Goal: Information Seeking & Learning: Check status

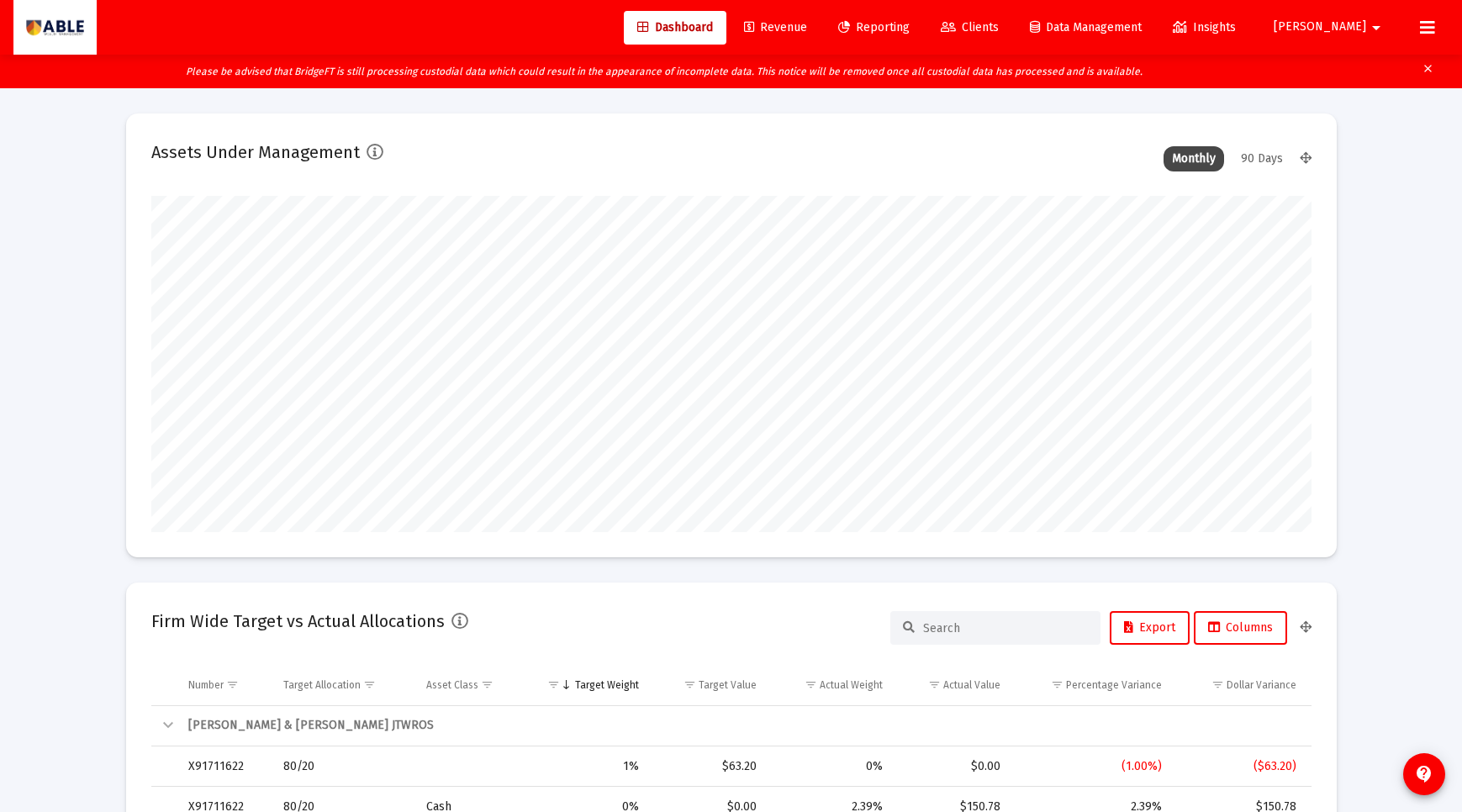
scroll to position [336, 625]
click at [1374, 29] on mat-icon "arrow_drop_down" at bounding box center [1375, 27] width 20 height 34
type input "[DATE]"
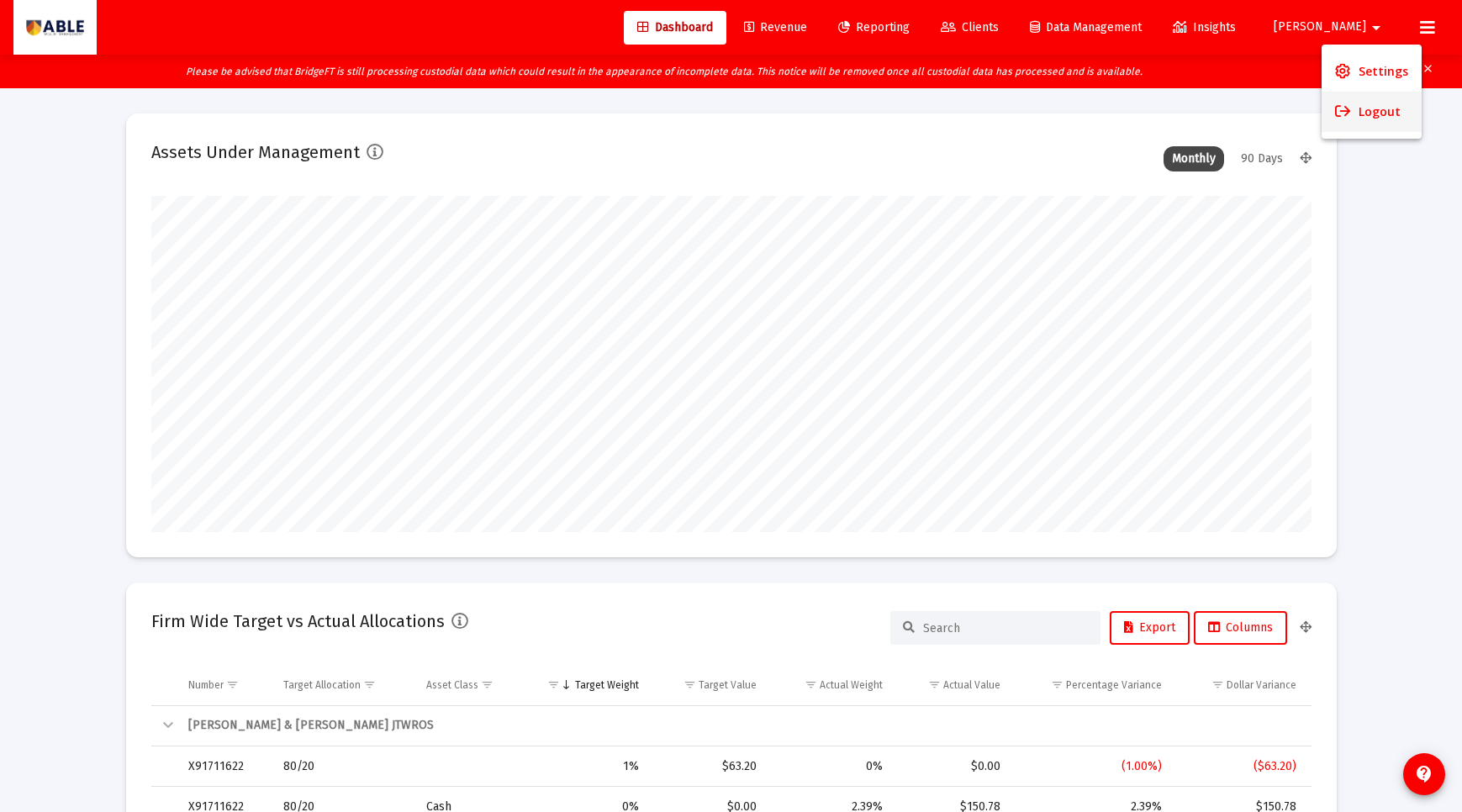
scroll to position [336, 542]
click at [1369, 121] on button "Logout" at bounding box center [1371, 112] width 100 height 41
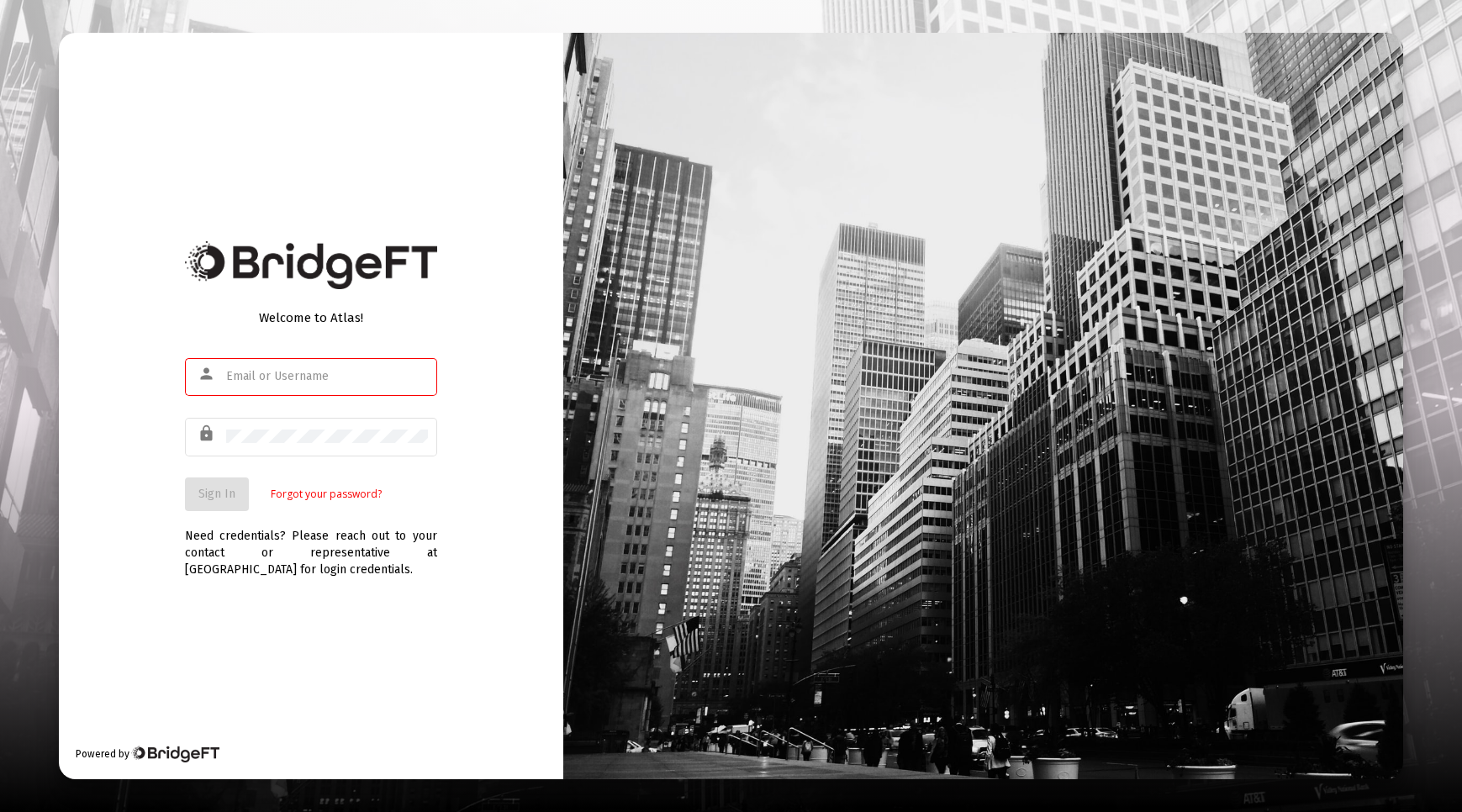
click at [308, 375] on input "text" at bounding box center [326, 377] width 202 height 14
click at [0, 811] on com-1password-button at bounding box center [0, 812] width 0 height 0
type input "[PERSON_NAME][EMAIL_ADDRESS][DOMAIN_NAME]"
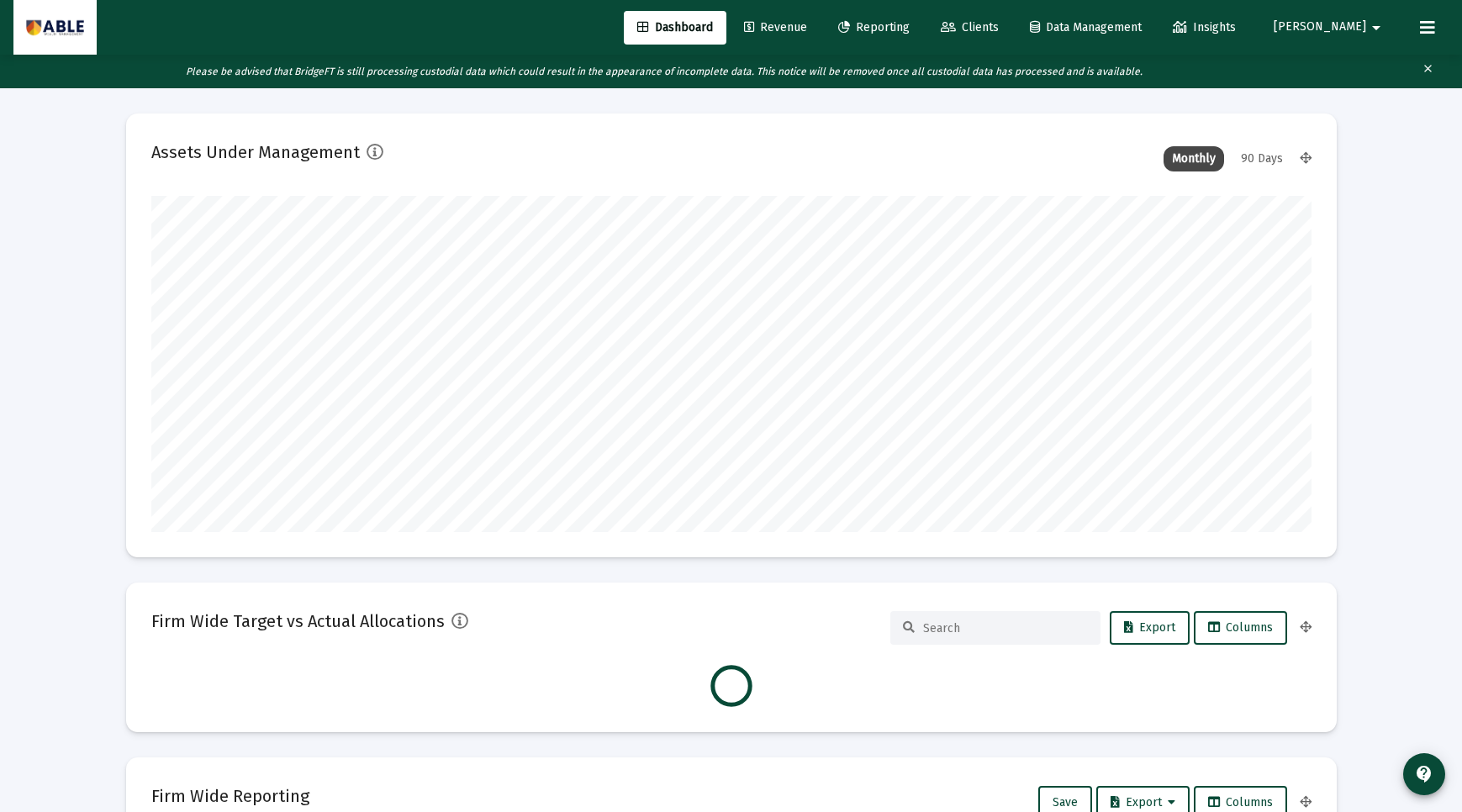
scroll to position [336, 625]
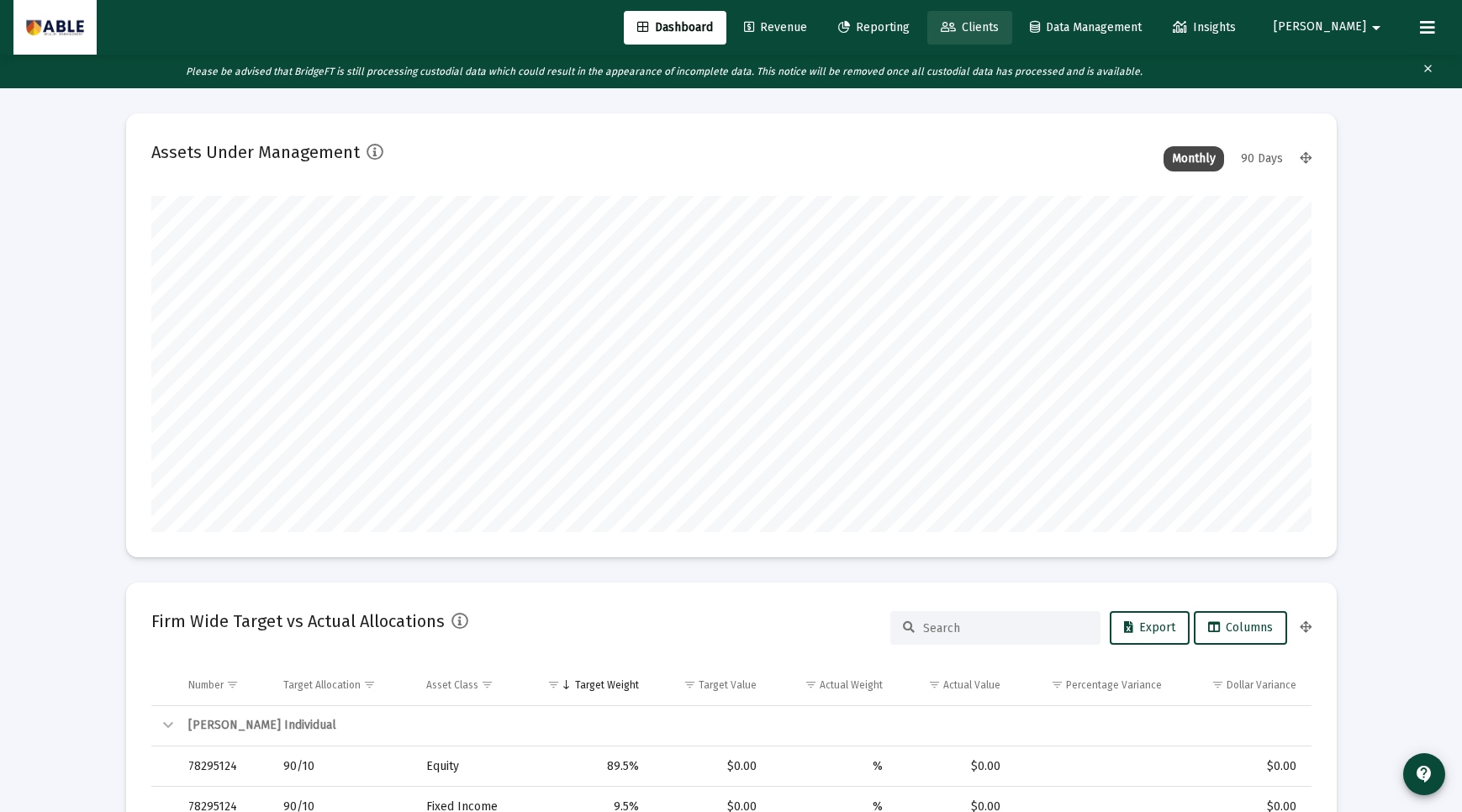
click at [998, 23] on span "Clients" at bounding box center [970, 27] width 58 height 14
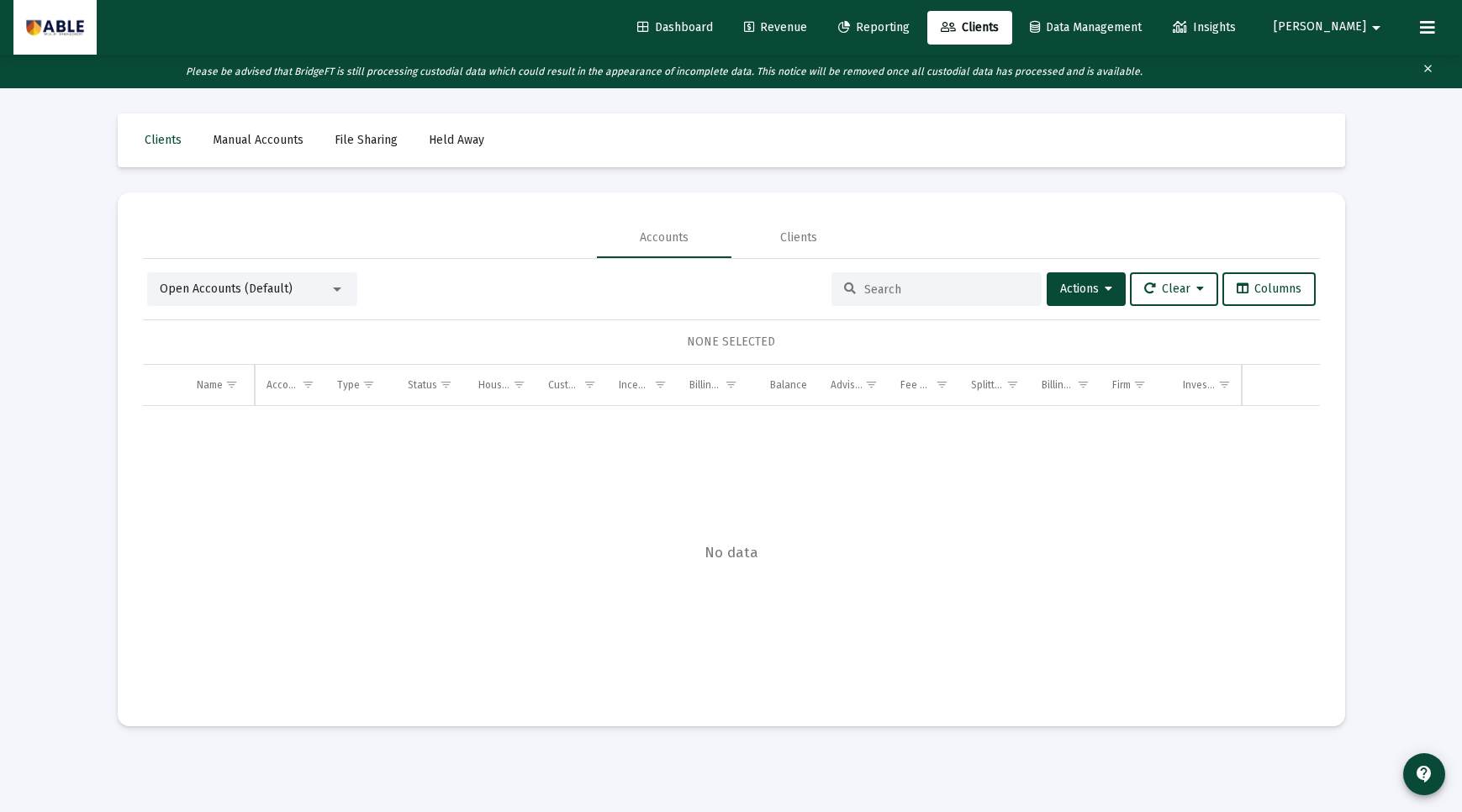
click at [885, 295] on input at bounding box center [946, 289] width 165 height 14
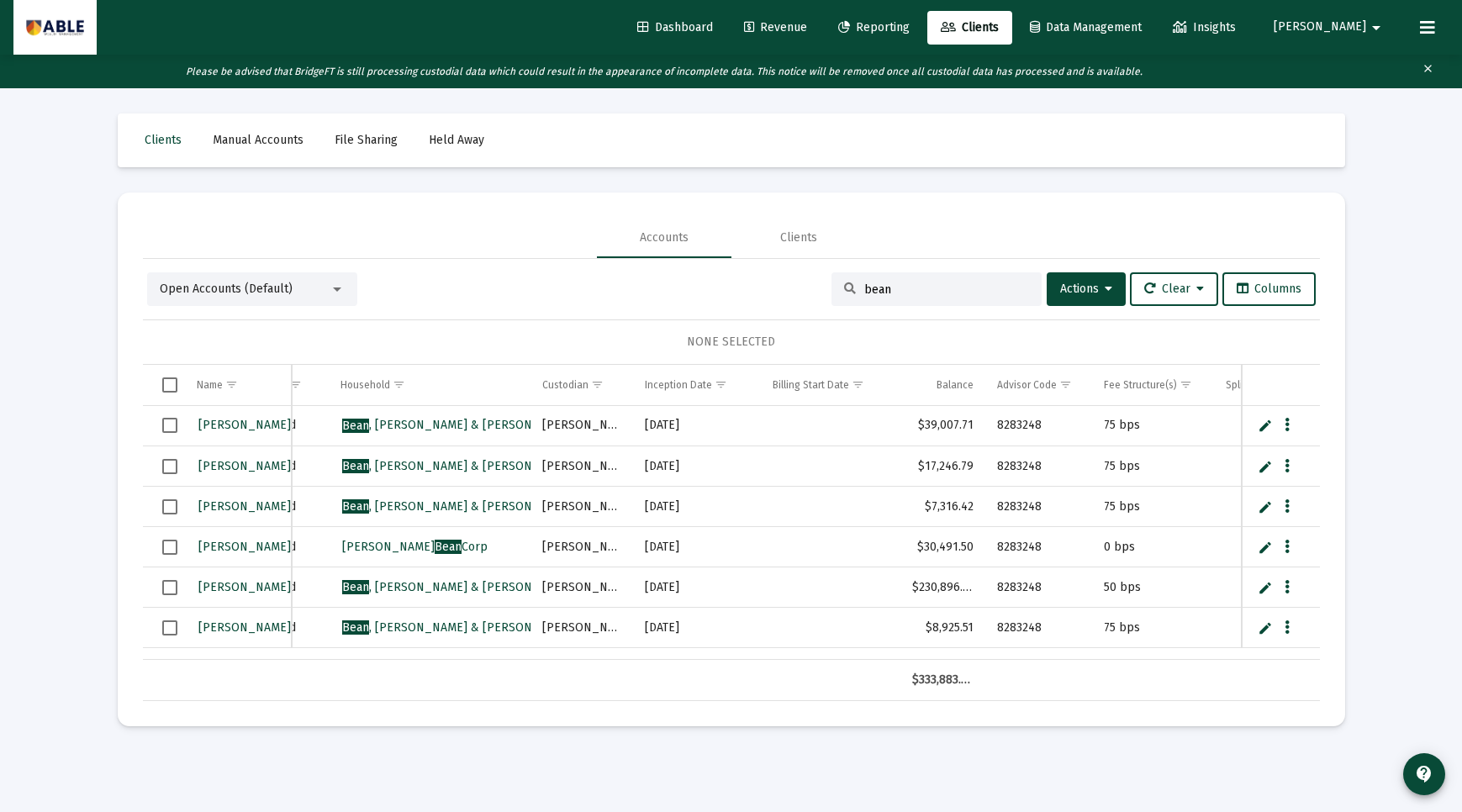
scroll to position [18, 0]
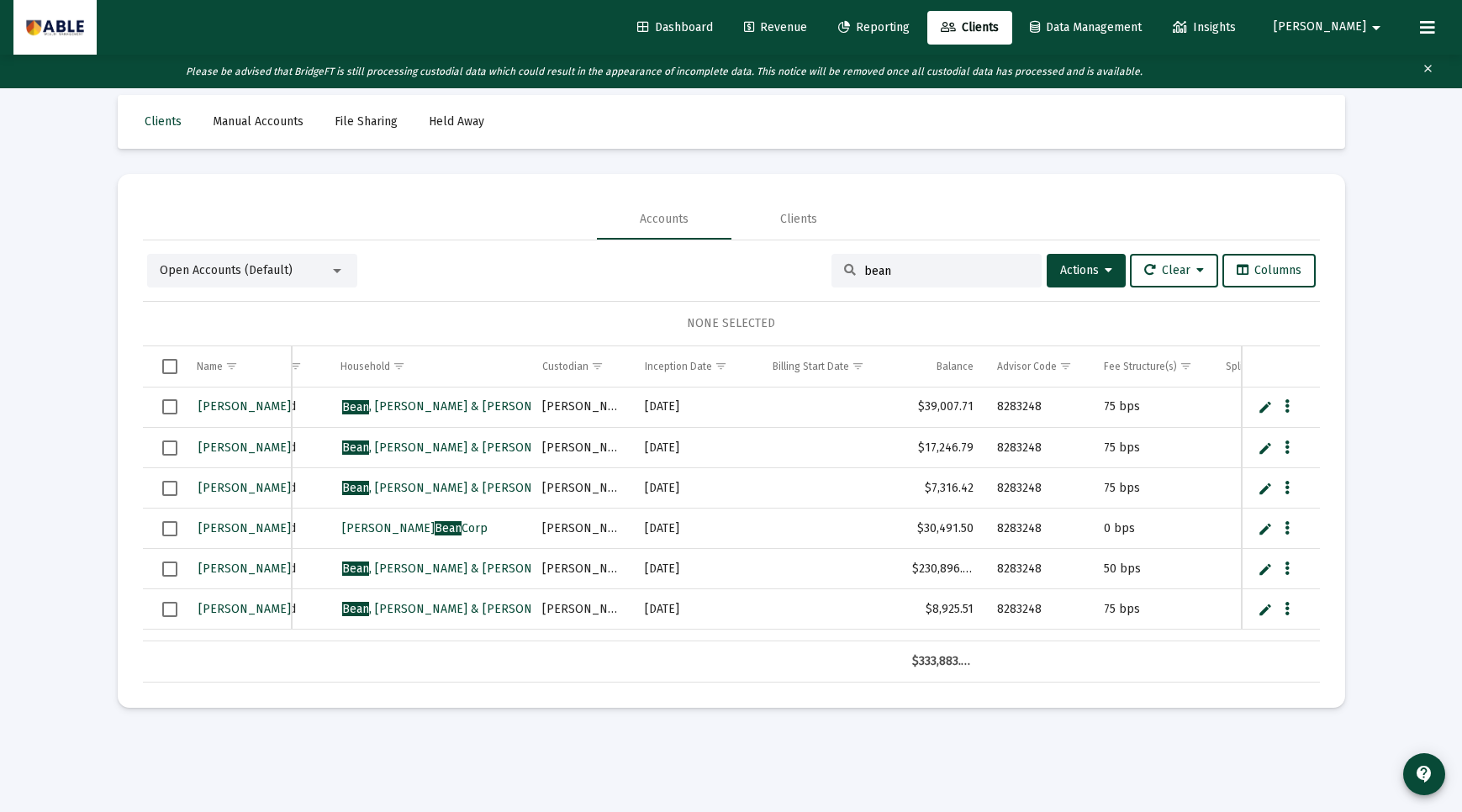
click at [894, 267] on input "bean" at bounding box center [946, 270] width 165 height 14
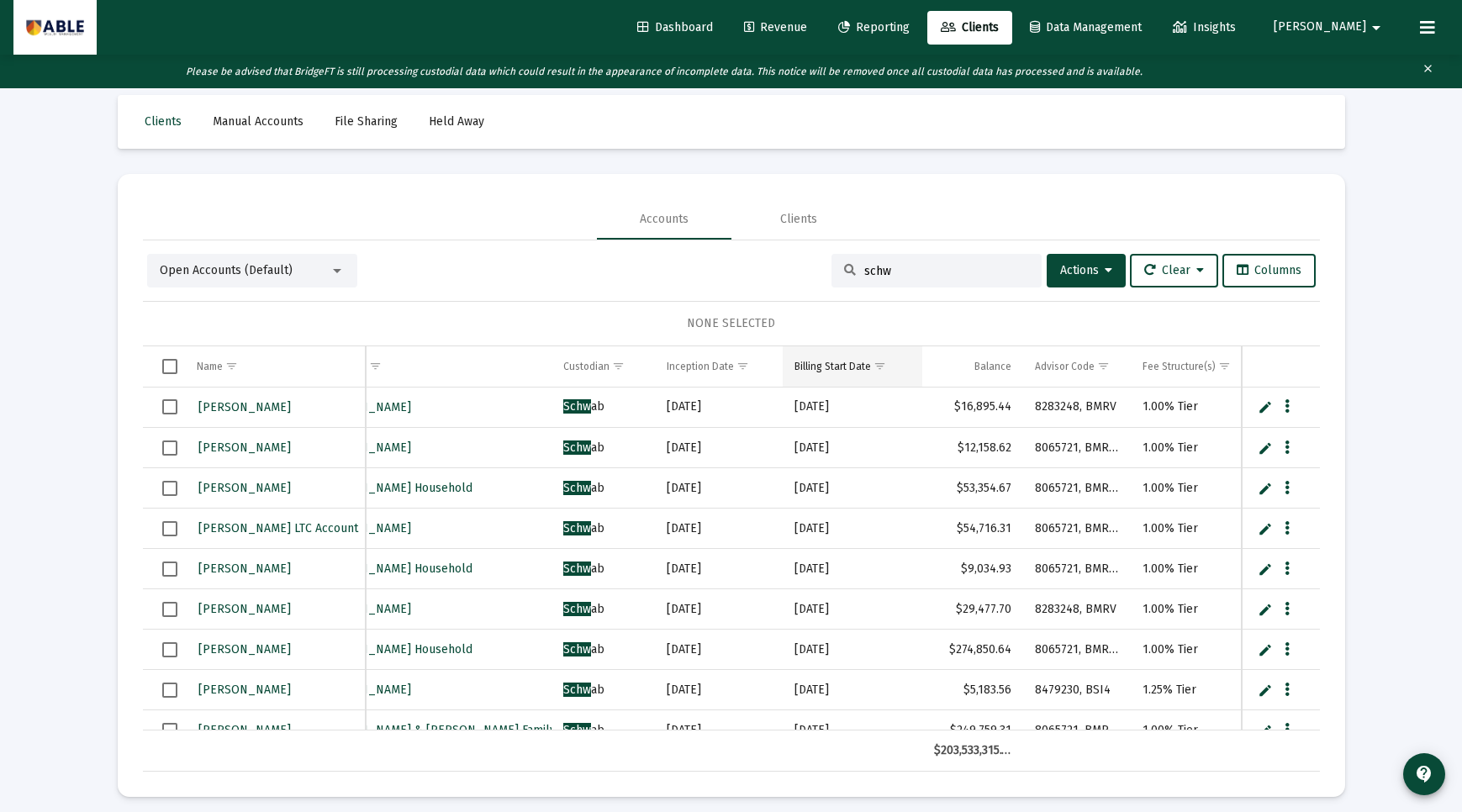
scroll to position [0, 321]
click at [937, 264] on input "schw" at bounding box center [946, 270] width 165 height 14
paste input "21937577"
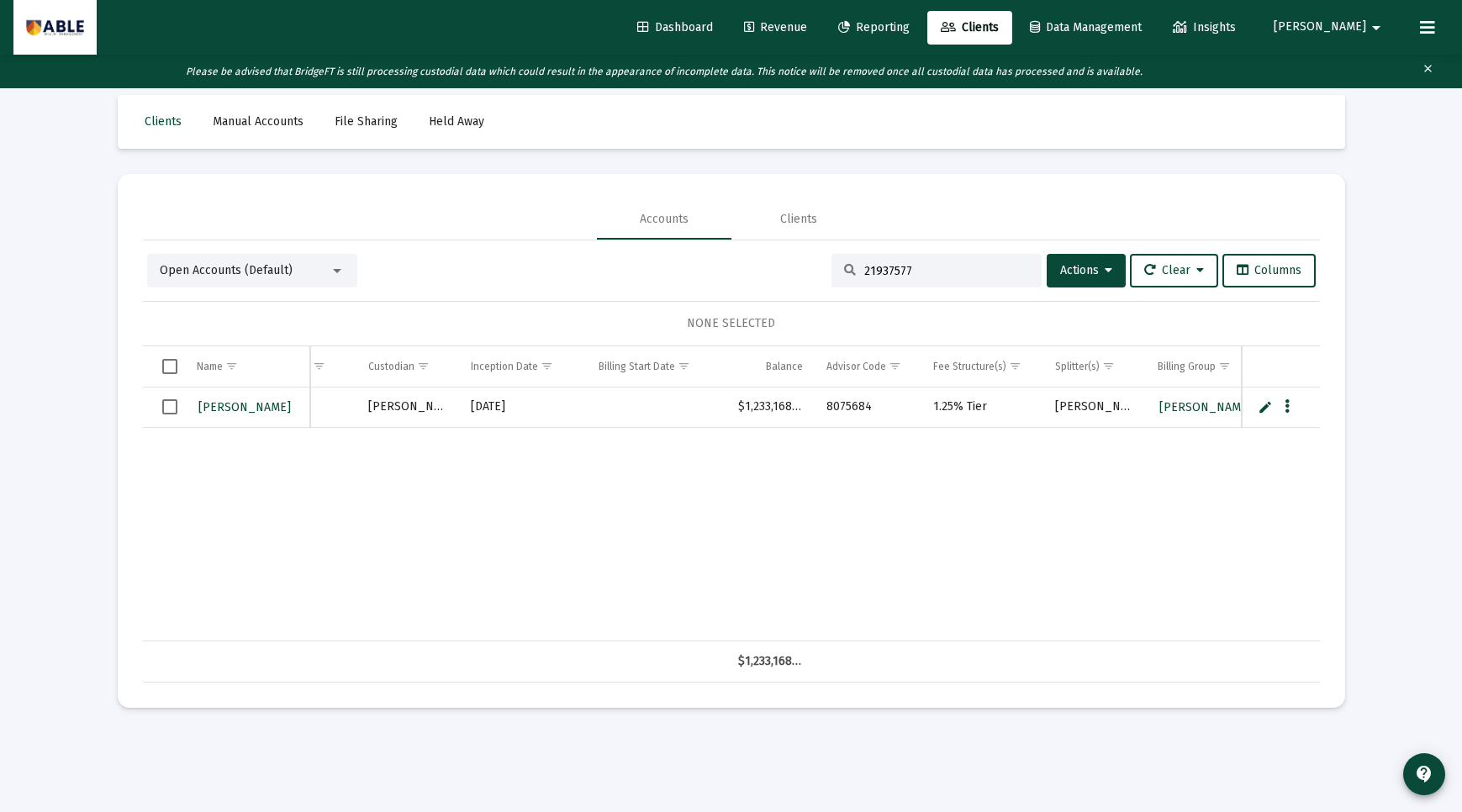
type input "21937577"
